Goal: Information Seeking & Learning: Check status

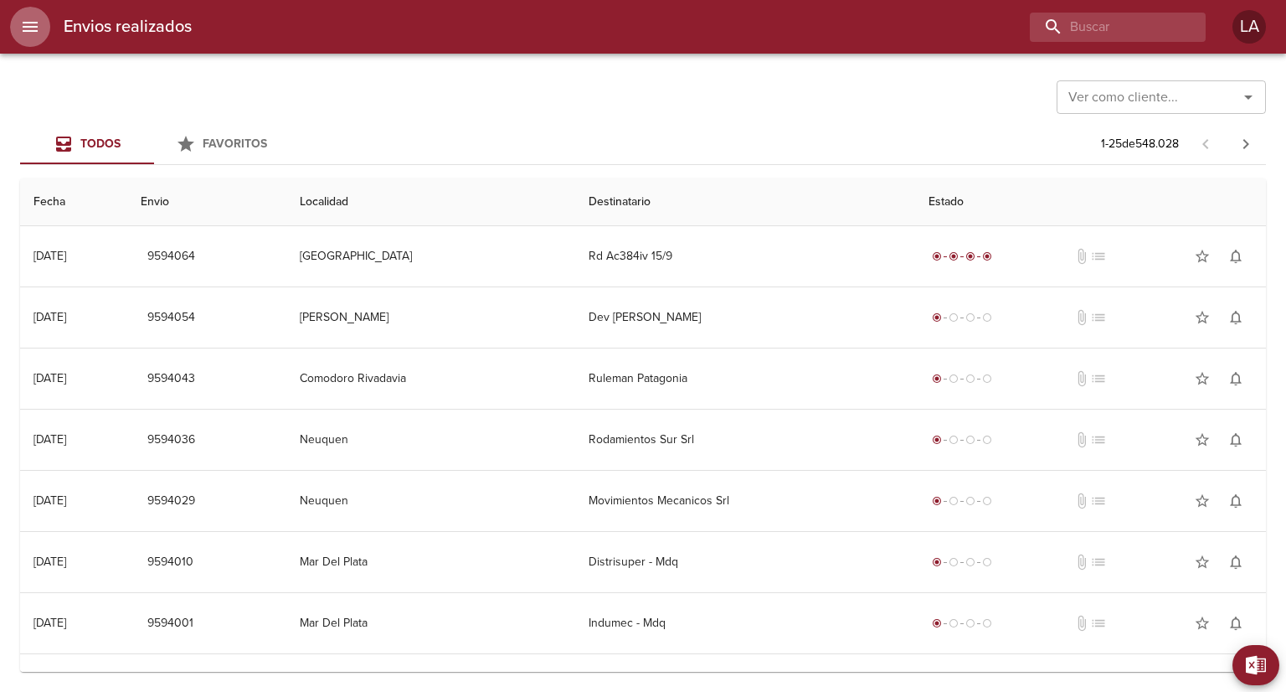
click at [30, 27] on icon "menu" at bounding box center [30, 27] width 15 height 10
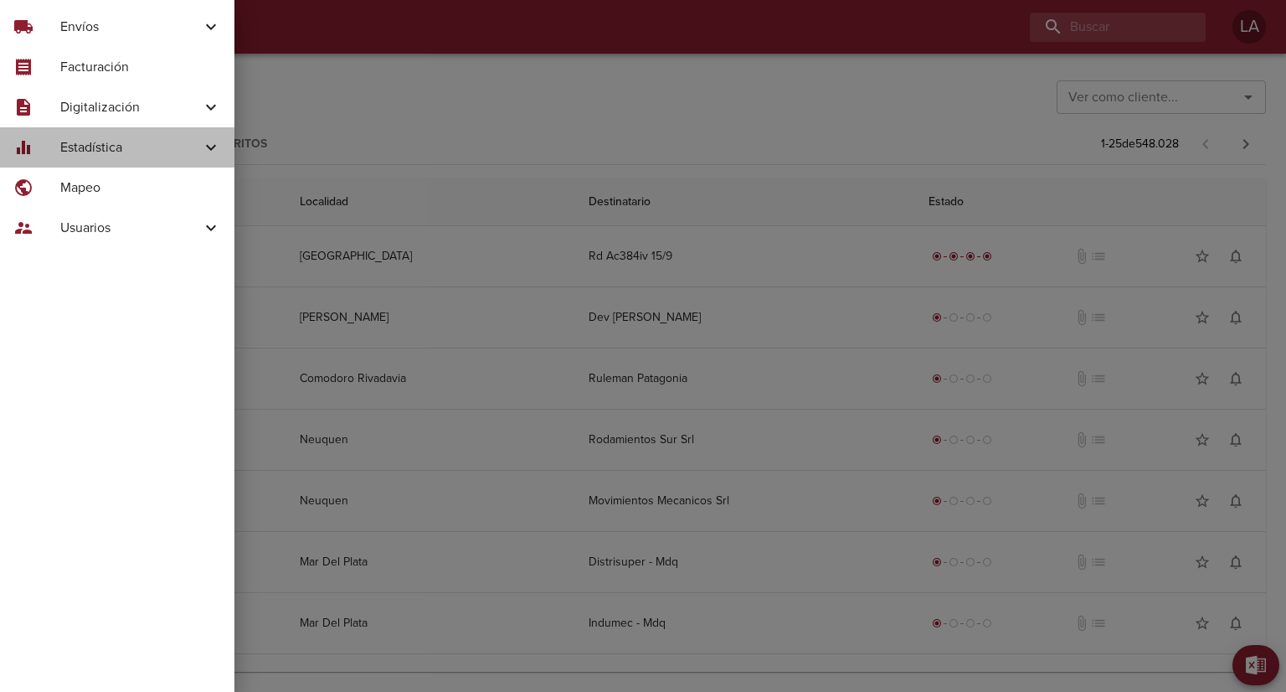
click at [109, 151] on span "Estadística" at bounding box center [130, 147] width 141 height 20
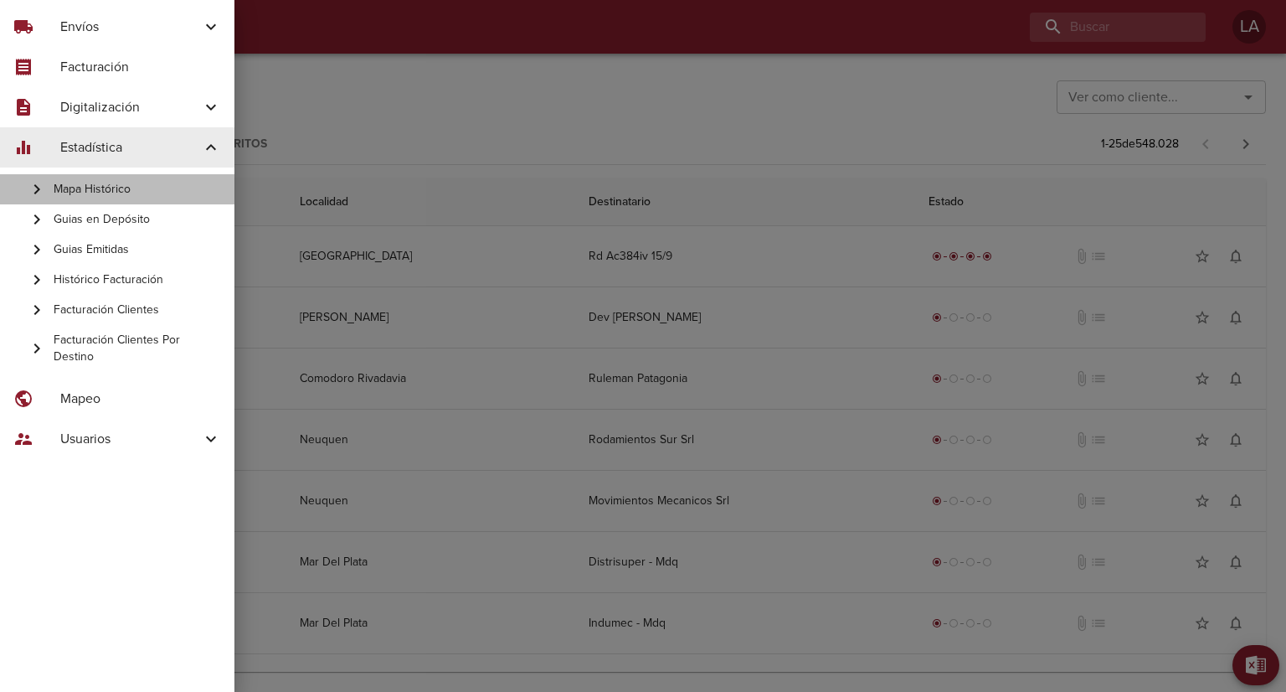
click at [119, 188] on span "Mapa Histórico" at bounding box center [137, 189] width 167 height 17
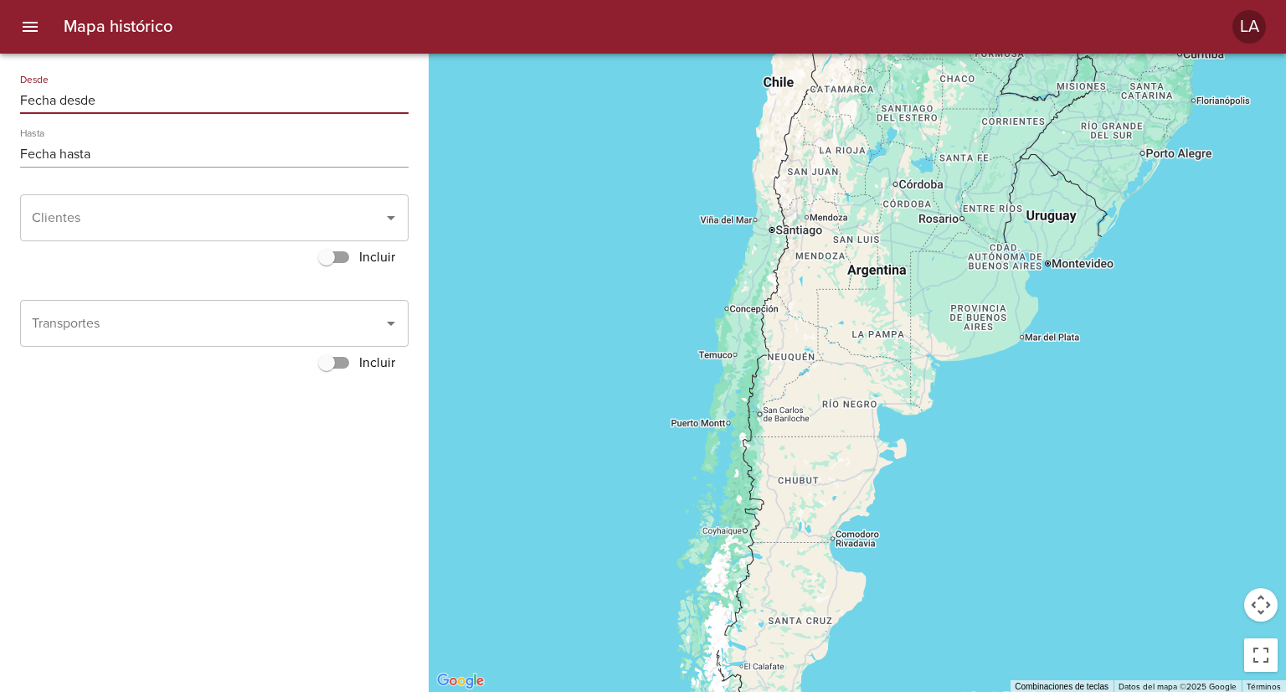
click at [116, 100] on input "Fecha desde" at bounding box center [214, 100] width 388 height 27
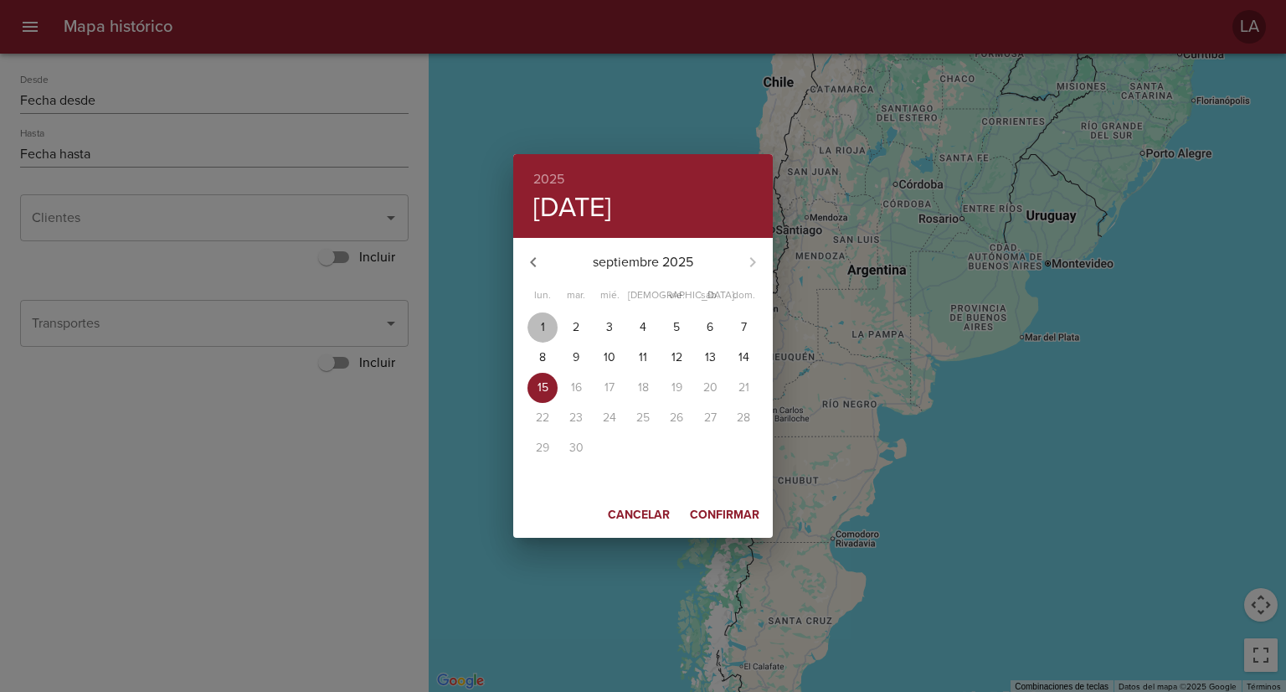
click at [541, 332] on p "1" at bounding box center [543, 327] width 4 height 17
type input "[DATE]"
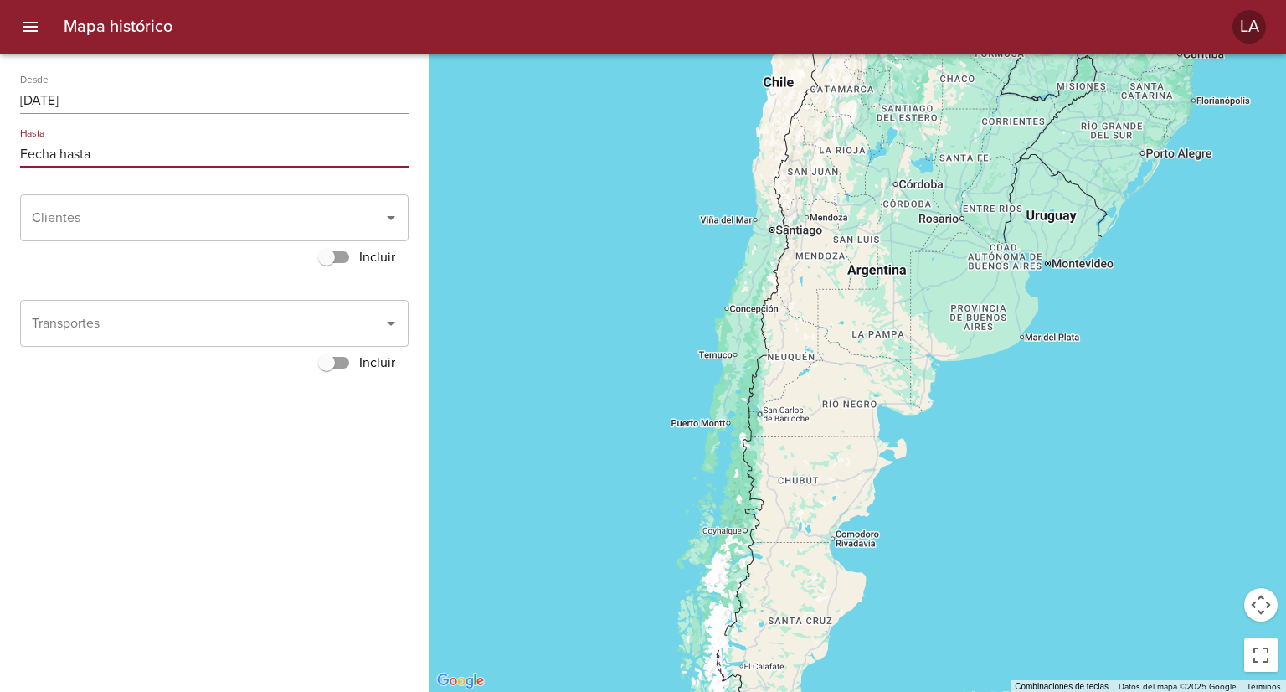
click at [150, 149] on input "Fecha hasta" at bounding box center [214, 154] width 388 height 27
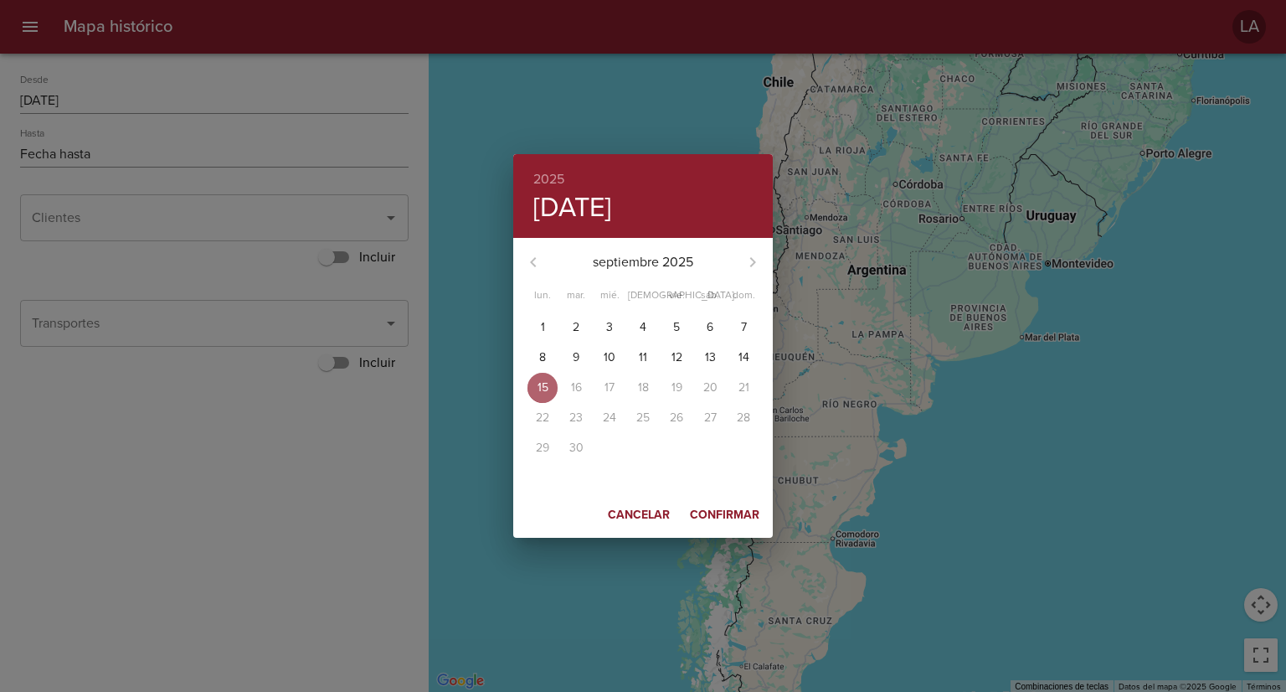
click at [534, 381] on span "15" at bounding box center [542, 387] width 30 height 17
type input "[DATE]"
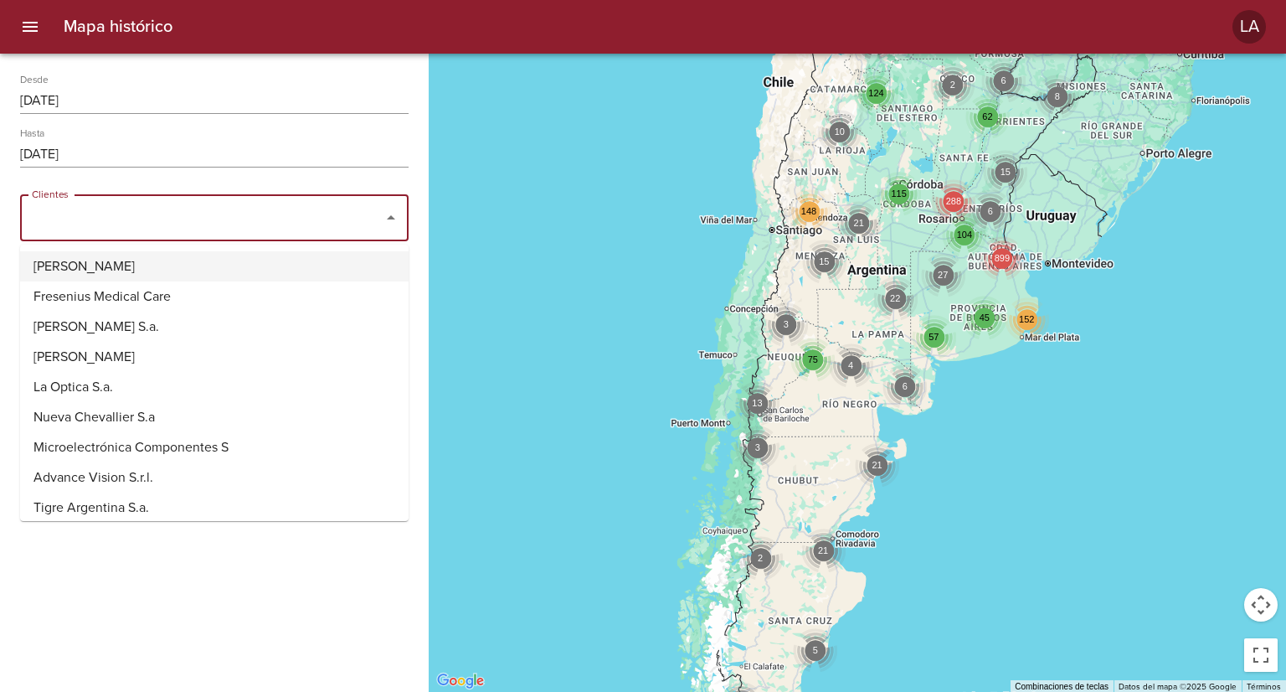
click at [172, 229] on input "Clientes" at bounding box center [191, 218] width 327 height 32
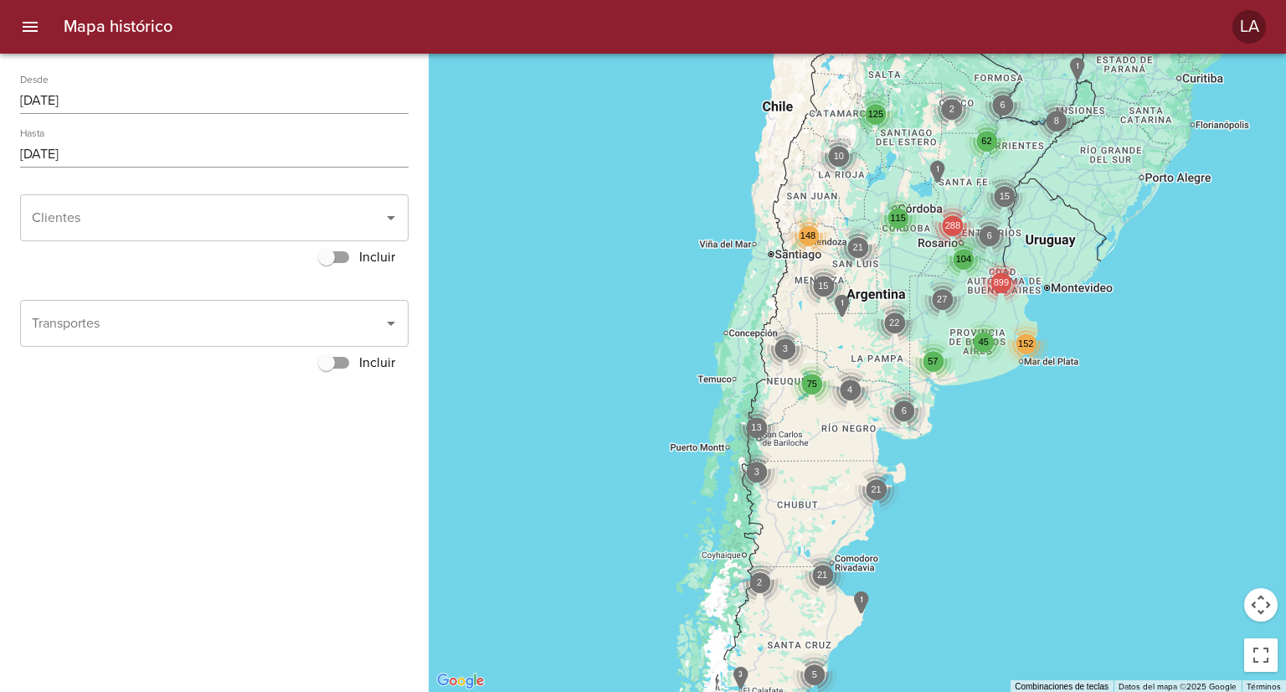
drag, startPoint x: 949, startPoint y: 232, endPoint x: 926, endPoint y: 306, distance: 77.1
click at [926, 306] on div "27" at bounding box center [942, 299] width 44 height 44
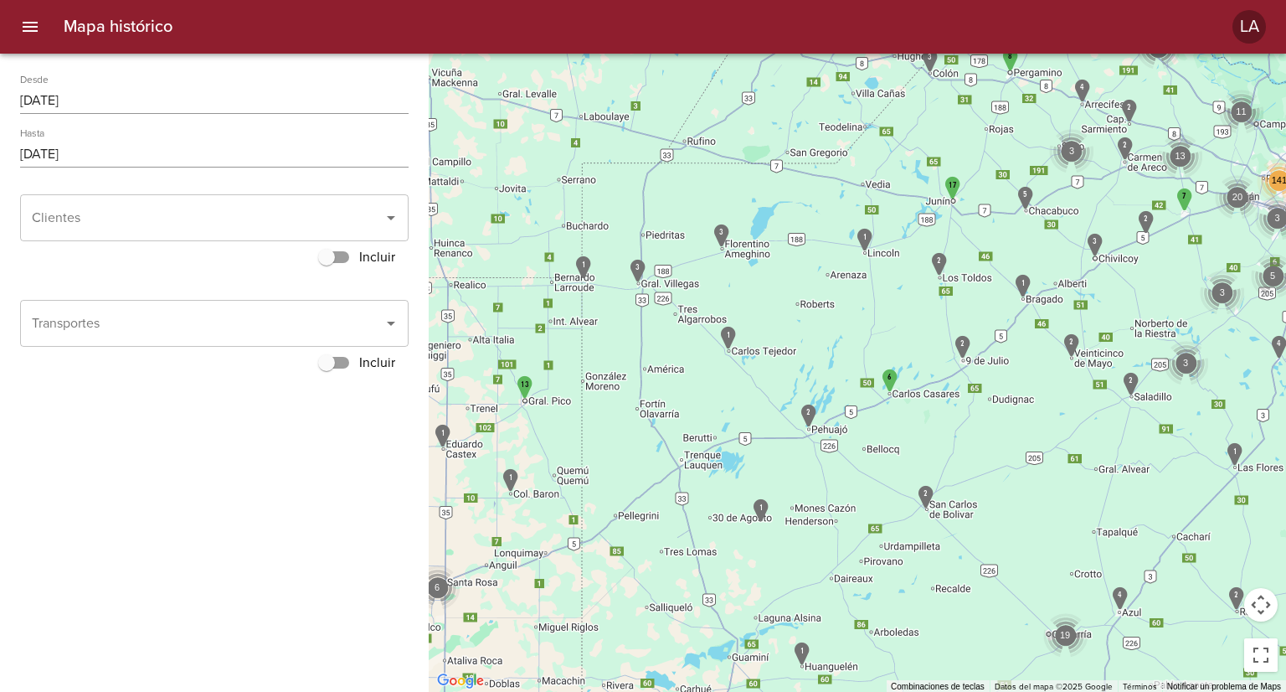
drag, startPoint x: 844, startPoint y: 305, endPoint x: 784, endPoint y: 326, distance: 63.0
click at [787, 326] on div "141 19 20 13 11 11 6 5 3 3 3 3" at bounding box center [857, 373] width 857 height 638
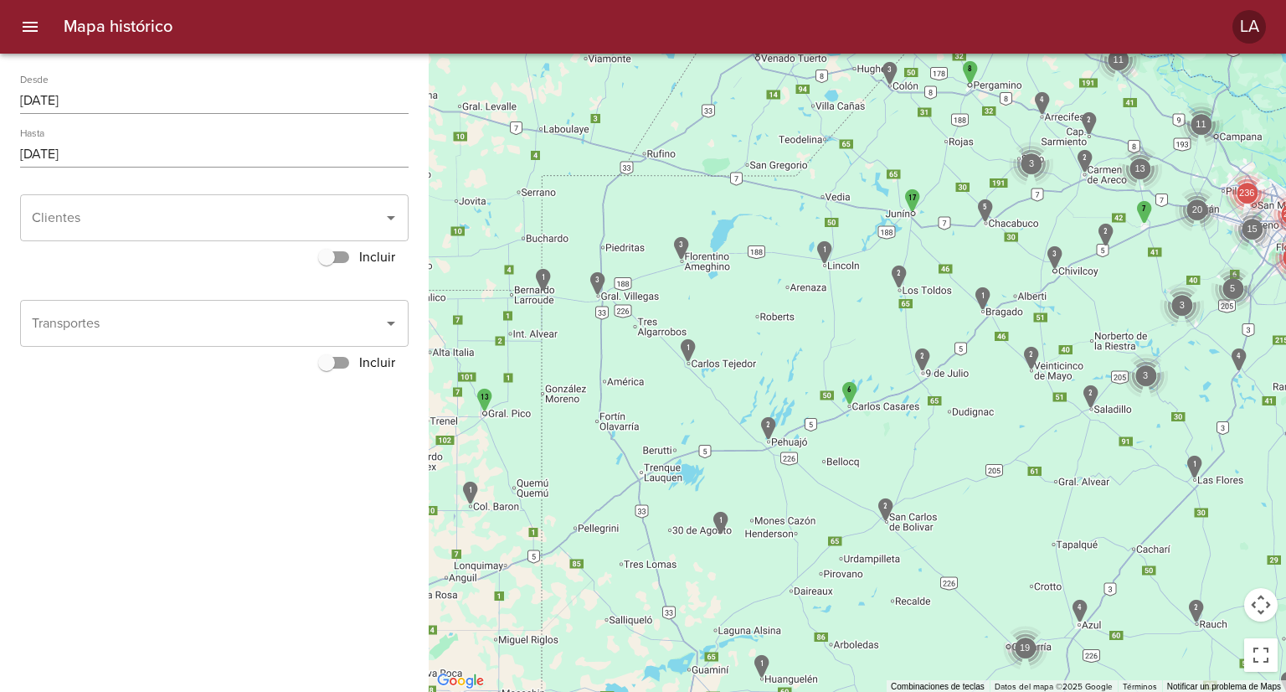
click at [29, 33] on icon "menu" at bounding box center [30, 27] width 20 height 20
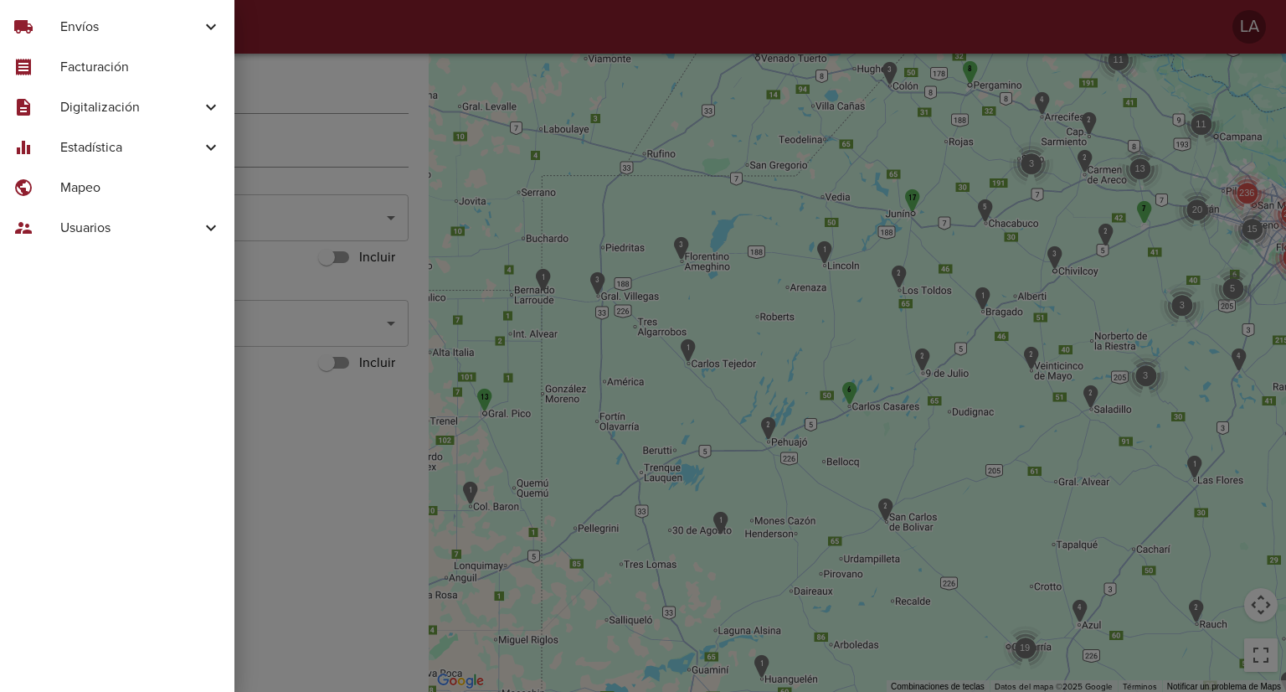
click at [114, 154] on span "Estadística" at bounding box center [130, 147] width 141 height 20
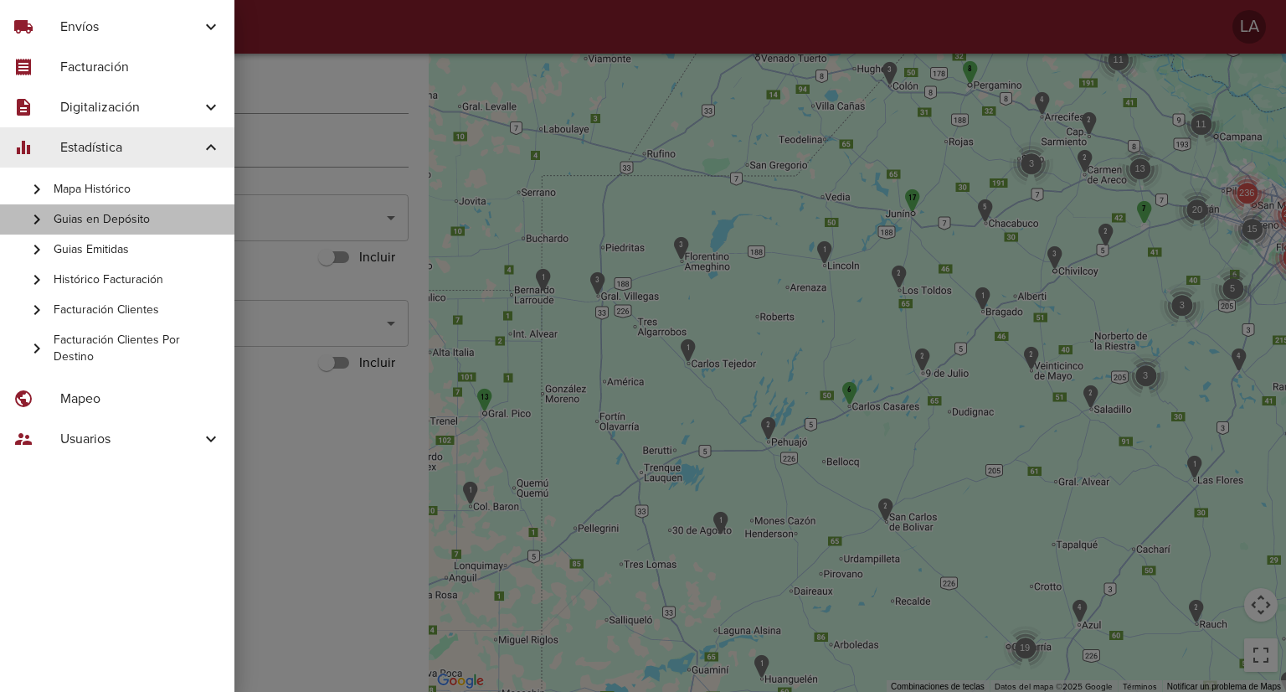
click at [116, 219] on span "Guias en Depósito" at bounding box center [137, 219] width 167 height 17
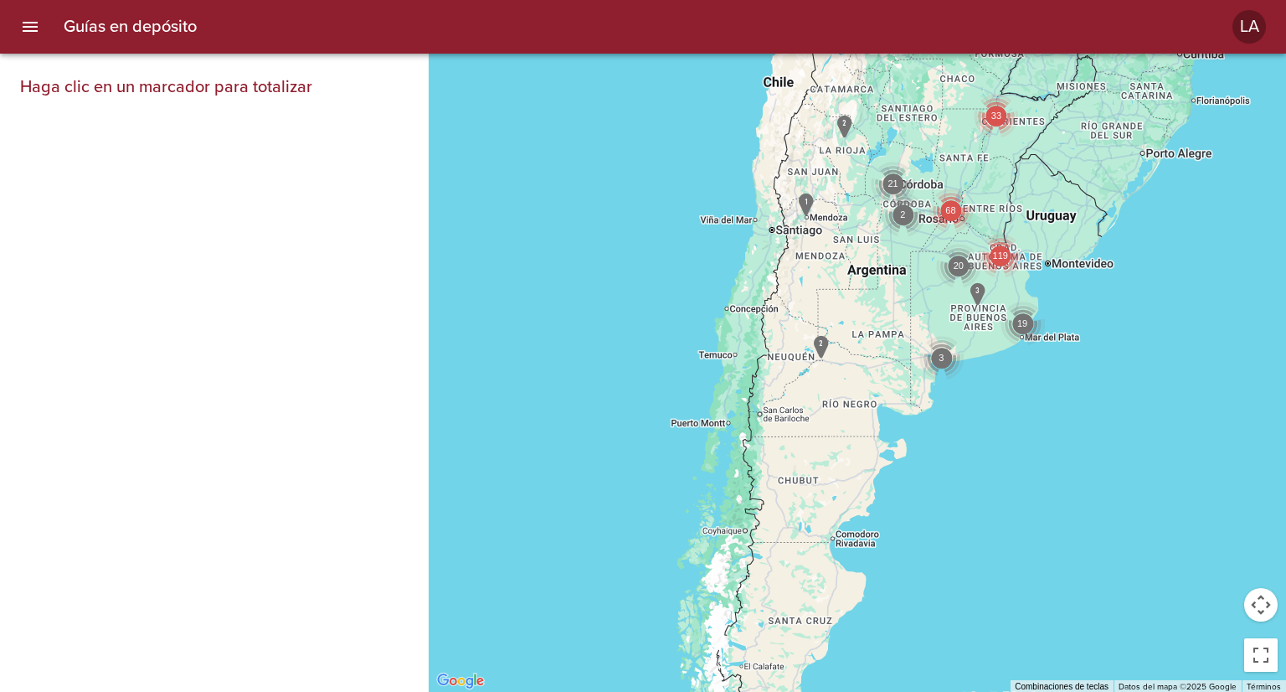
click at [1001, 251] on div "119" at bounding box center [1000, 256] width 44 height 44
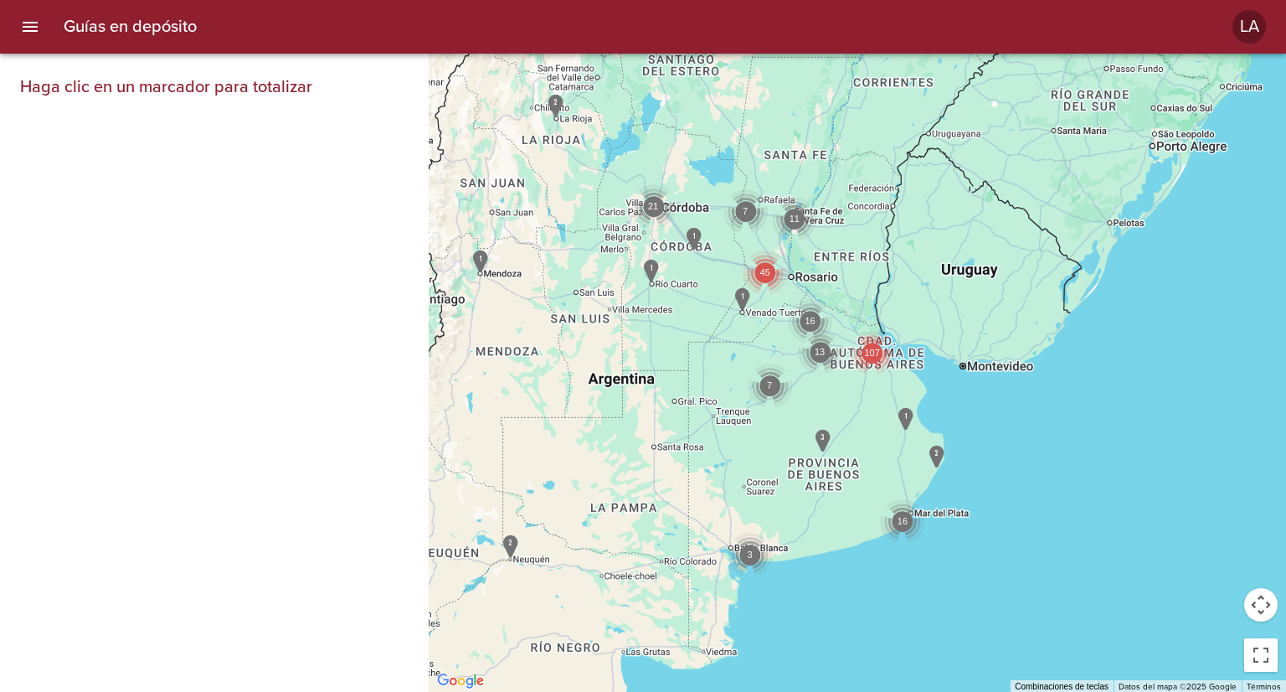
drag, startPoint x: 661, startPoint y: 219, endPoint x: 730, endPoint y: 316, distance: 118.7
click at [730, 316] on div "107 45 7 16 11 21 7 13 16 3" at bounding box center [857, 373] width 857 height 638
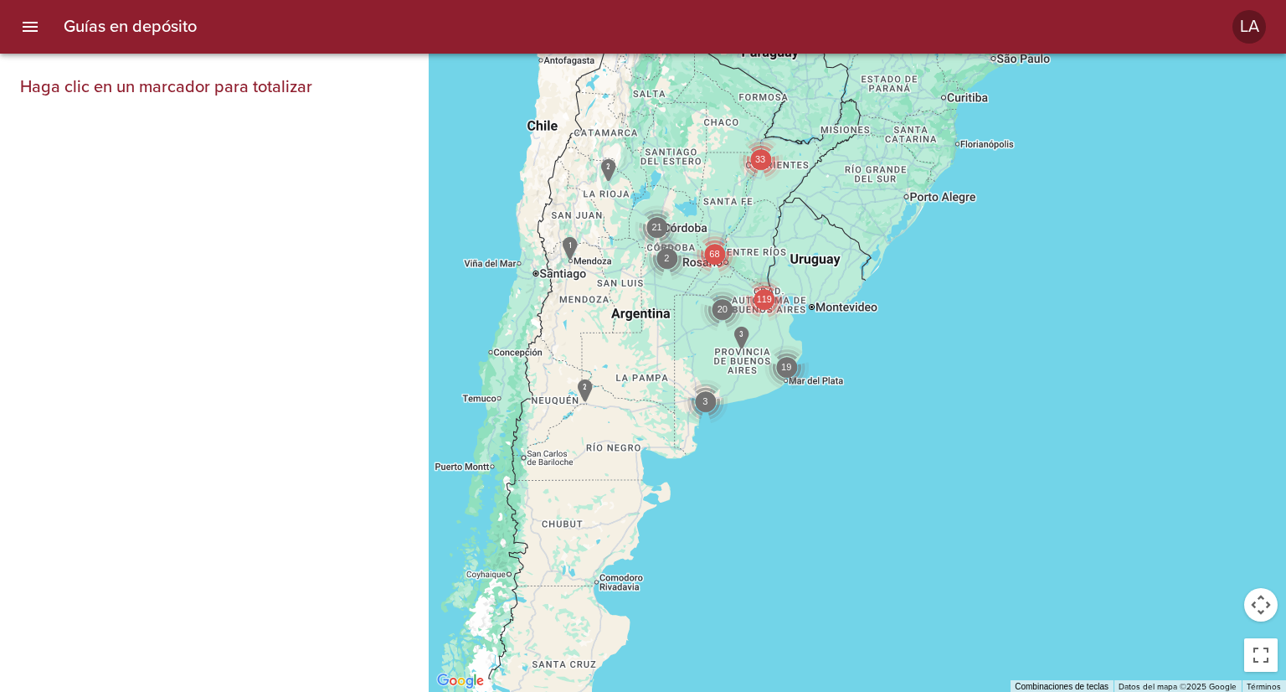
drag, startPoint x: 692, startPoint y: 292, endPoint x: 730, endPoint y: 279, distance: 40.8
click at [730, 279] on div "119 68 33 21 2 20 19 3" at bounding box center [857, 373] width 857 height 638
drag, startPoint x: 60, startPoint y: 30, endPoint x: 142, endPoint y: 43, distance: 83.0
click at [142, 43] on div "Guías en depósito LA" at bounding box center [643, 27] width 1286 height 54
click at [23, 28] on icon "menu" at bounding box center [30, 27] width 20 height 20
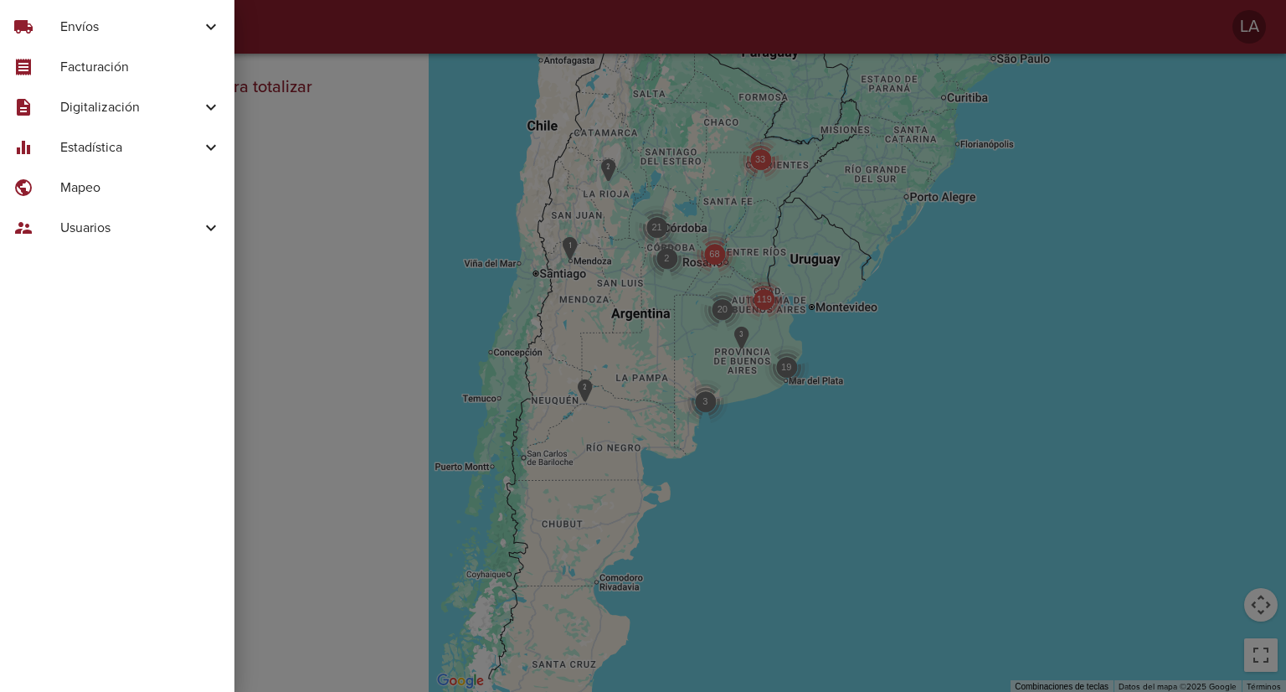
click at [100, 136] on div "equalizer Estadística" at bounding box center [117, 147] width 234 height 40
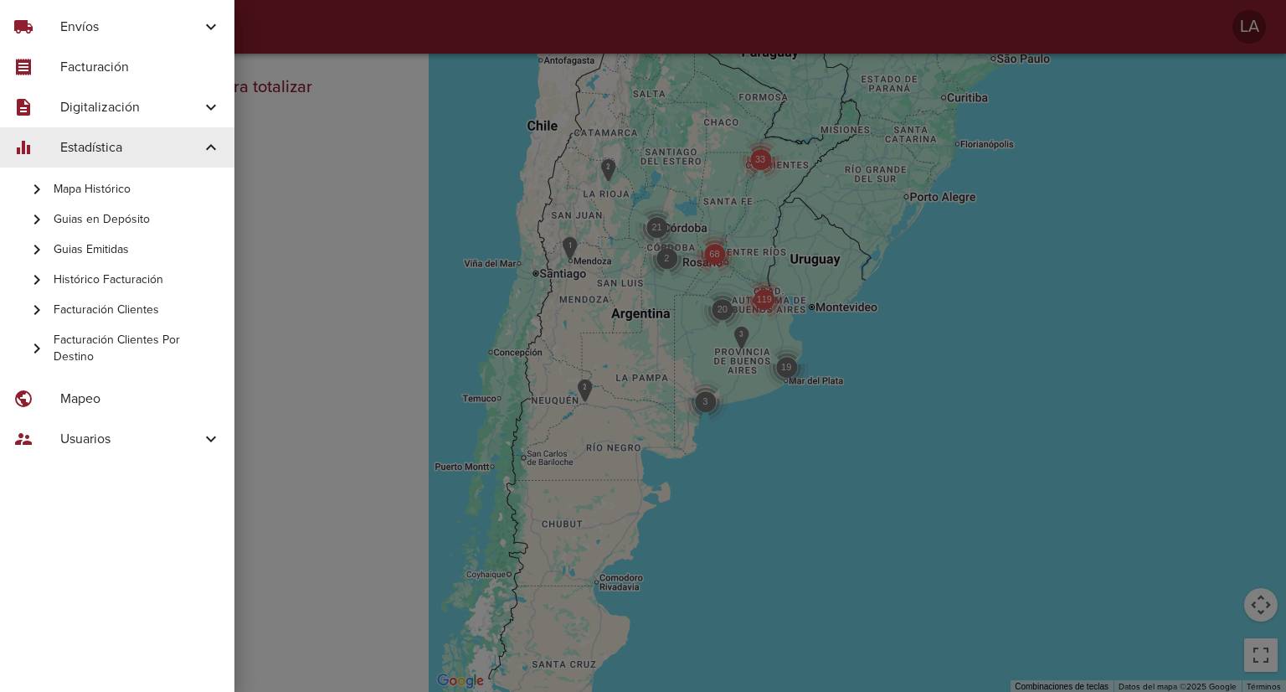
click at [100, 245] on span "Guias Emitidas" at bounding box center [137, 249] width 167 height 17
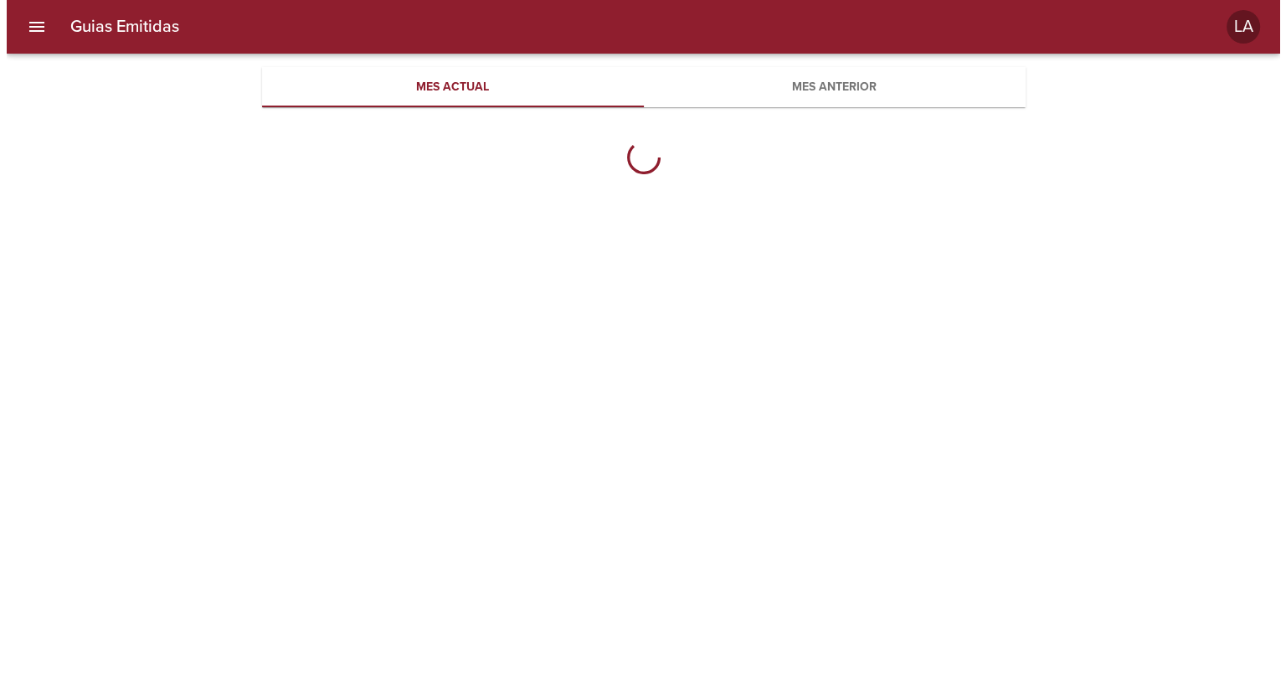
scroll to position [543, 764]
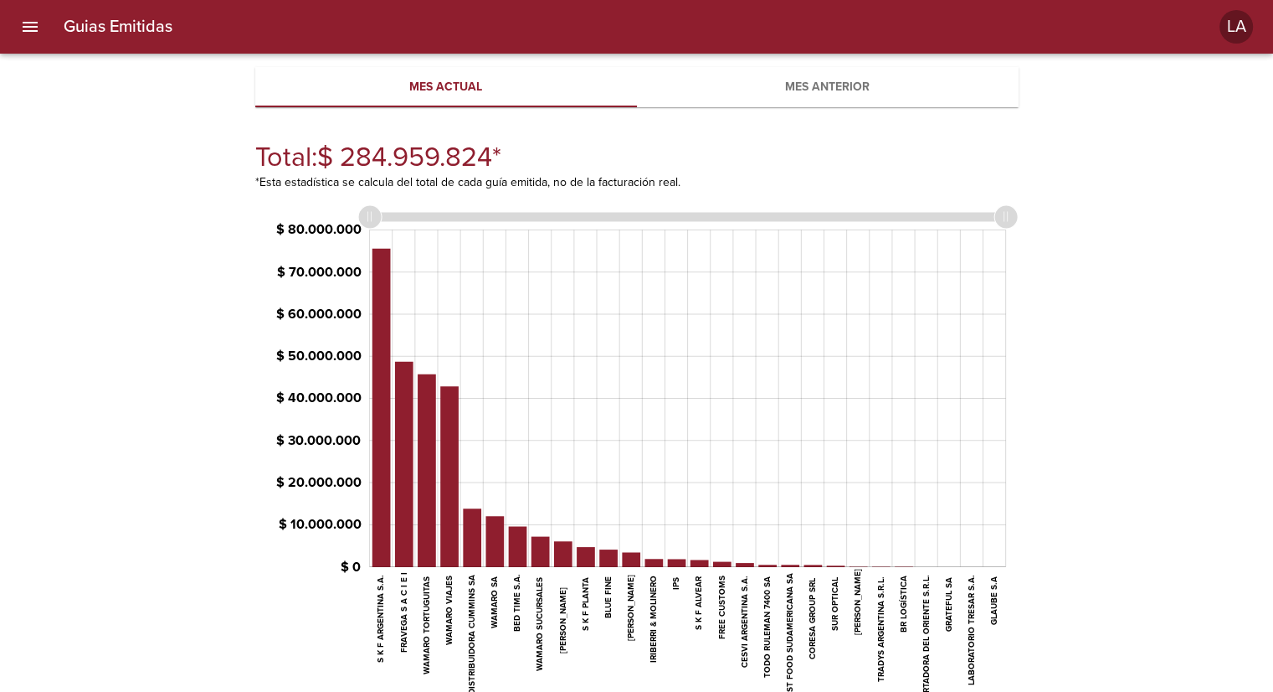
click at [20, 28] on icon "menu" at bounding box center [30, 27] width 20 height 20
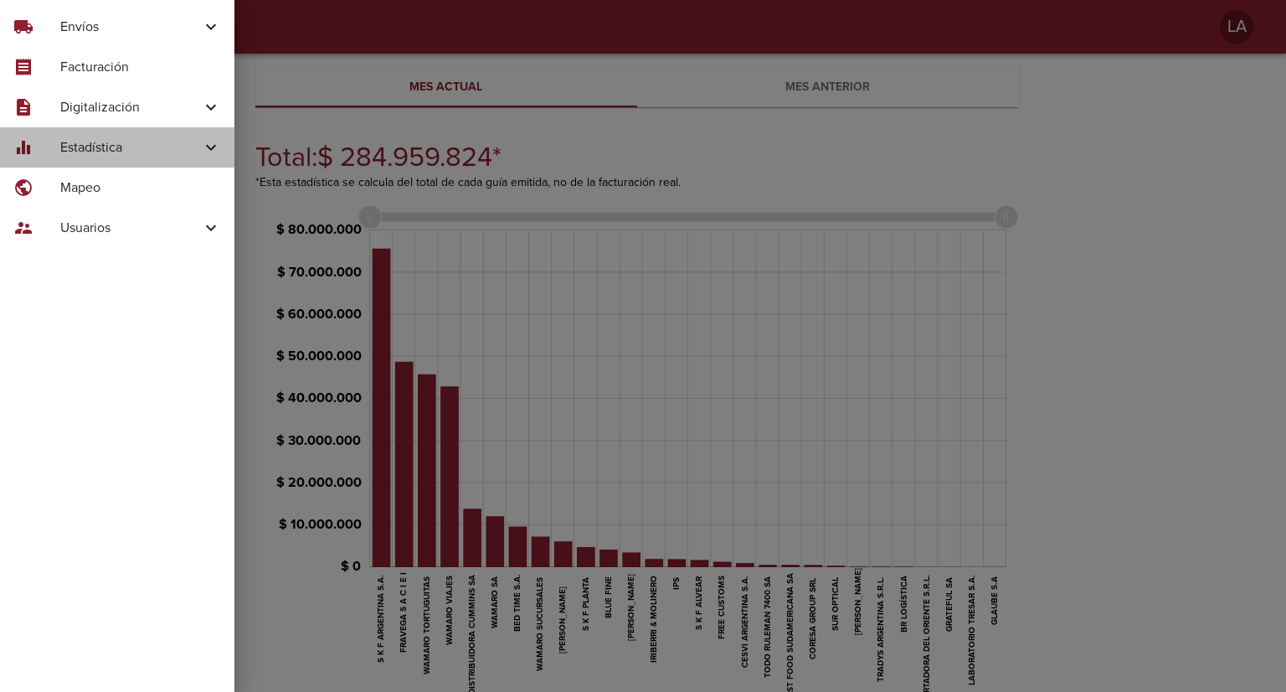
click at [77, 149] on span "Estadística" at bounding box center [130, 147] width 141 height 20
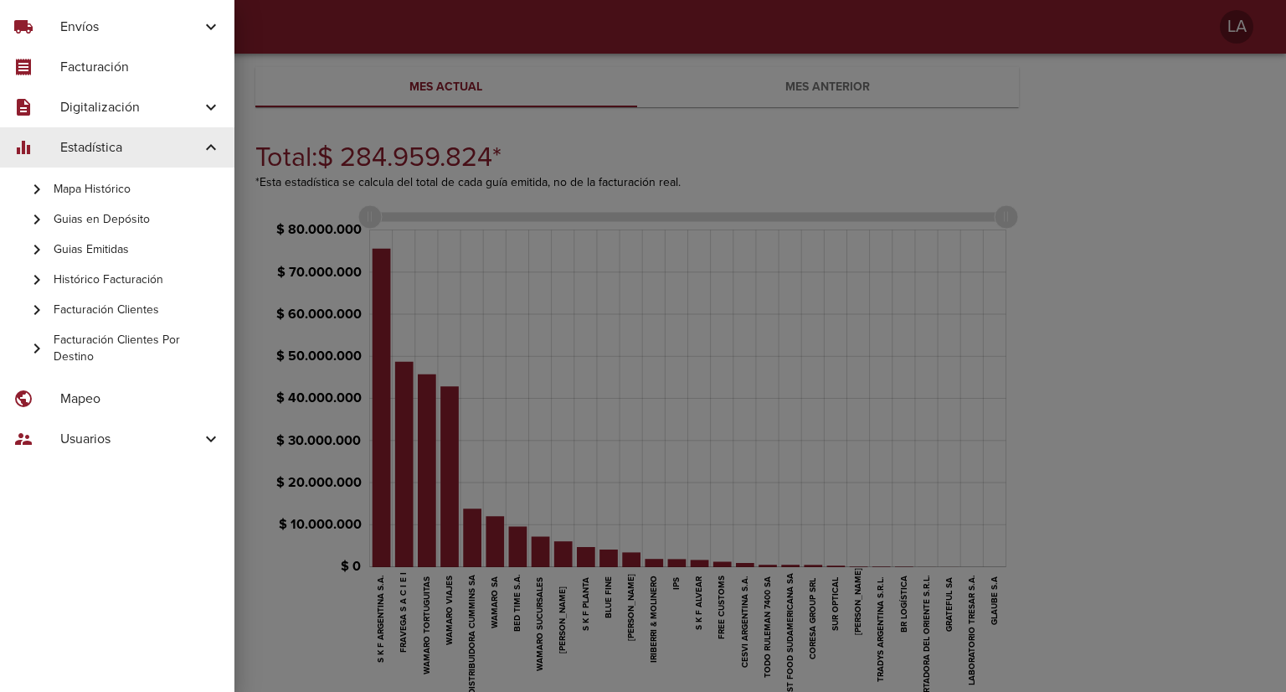
click at [114, 341] on span "Facturación Clientes Por Destino" at bounding box center [137, 348] width 167 height 33
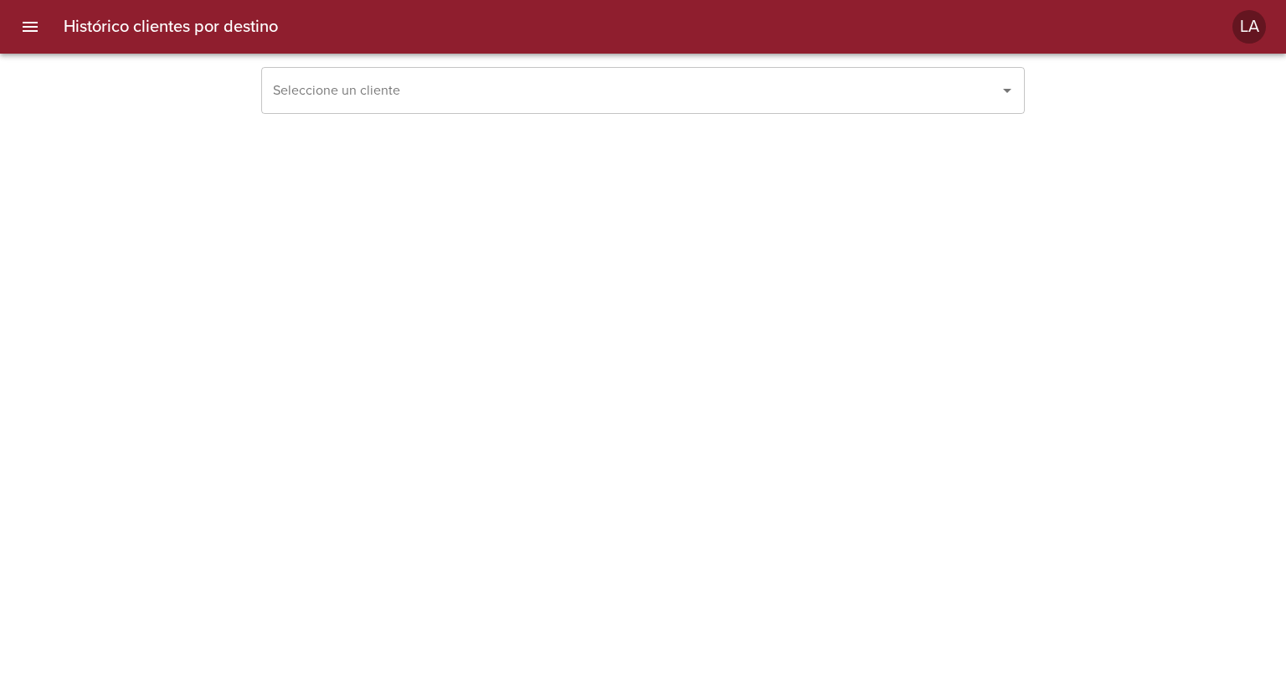
scroll to position [502, 569]
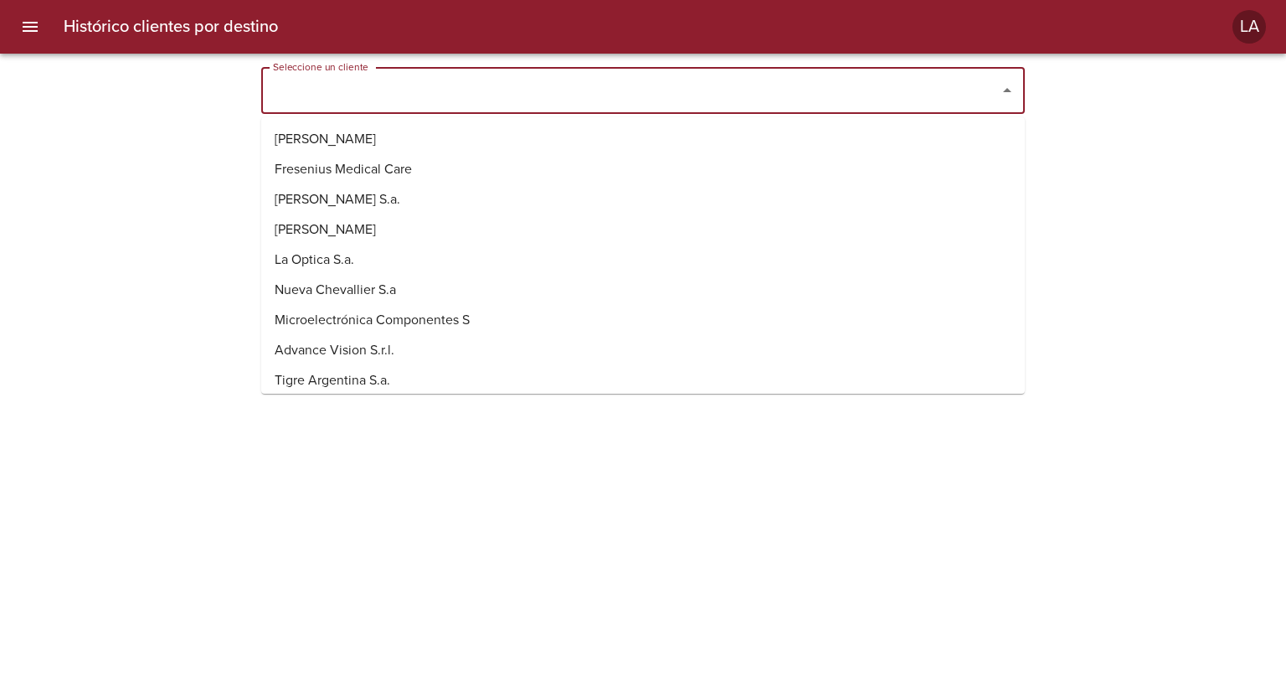
click at [469, 81] on input "Seleccione un cliente" at bounding box center [620, 91] width 702 height 32
click at [453, 220] on li "[PERSON_NAME]" at bounding box center [643, 229] width 764 height 30
type input "[PERSON_NAME]"
